Goal: Information Seeking & Learning: Learn about a topic

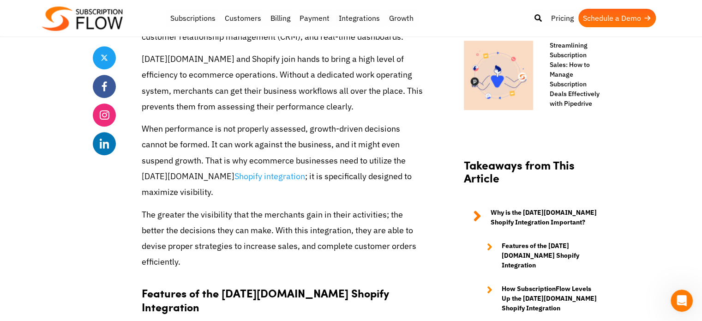
scroll to position [796, 0]
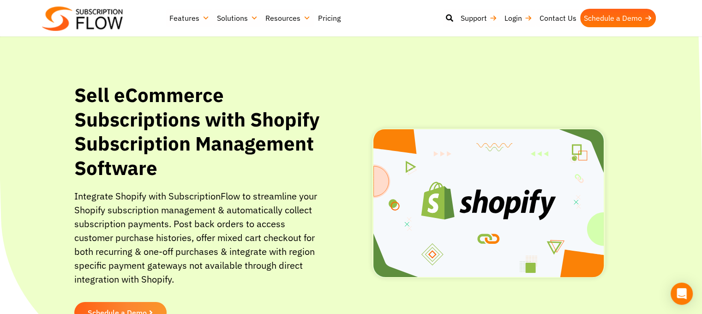
click at [324, 17] on link "Pricing" at bounding box center [329, 18] width 30 height 18
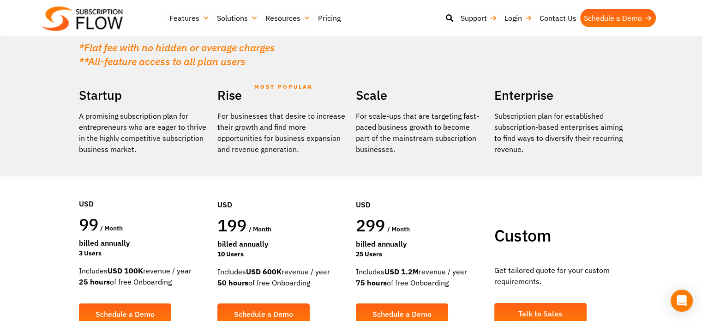
scroll to position [137, 0]
